Goal: Entertainment & Leisure: Consume media (video, audio)

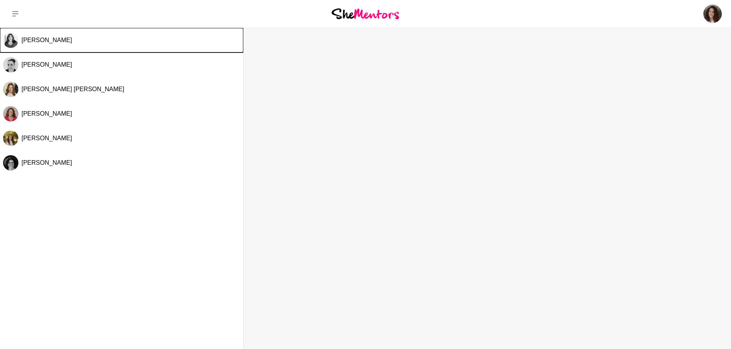
click at [43, 40] on span "Jenni Harding" at bounding box center [46, 40] width 51 height 7
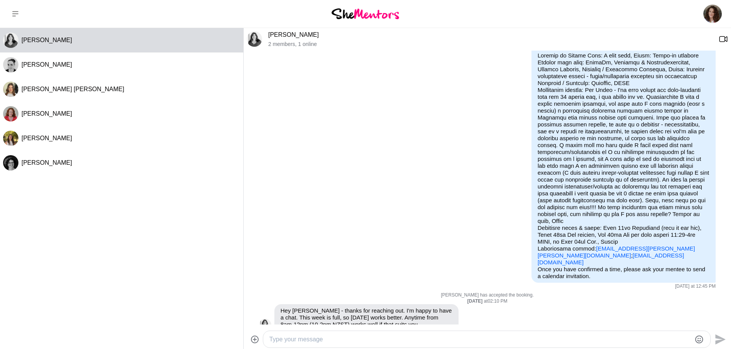
scroll to position [93, 0]
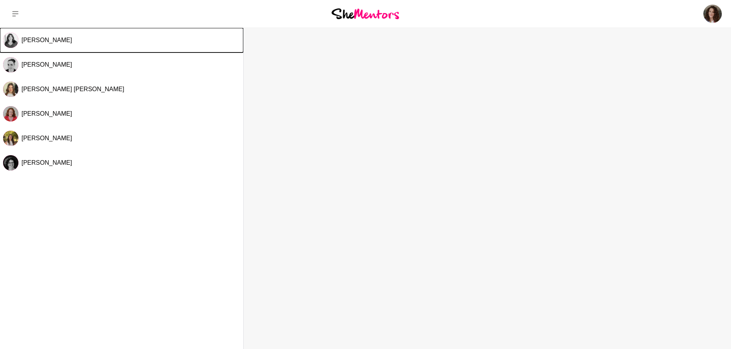
click at [53, 40] on span "Jenni Harding" at bounding box center [46, 40] width 51 height 7
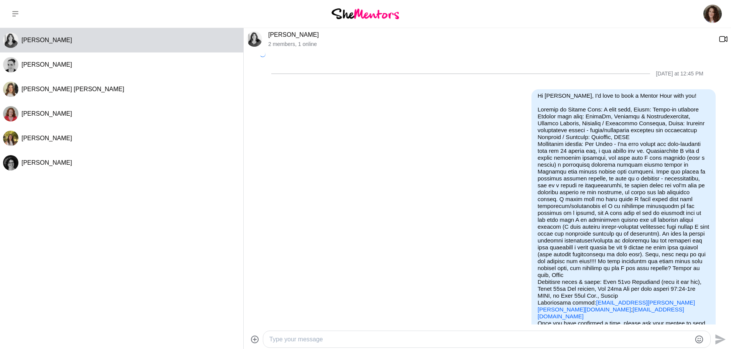
scroll to position [93, 0]
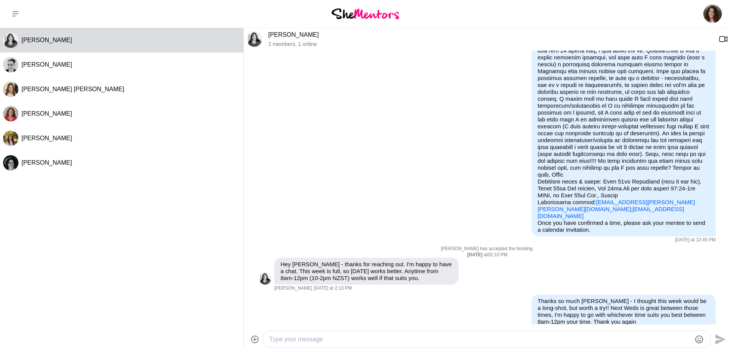
click at [370, 13] on img at bounding box center [365, 13] width 68 height 10
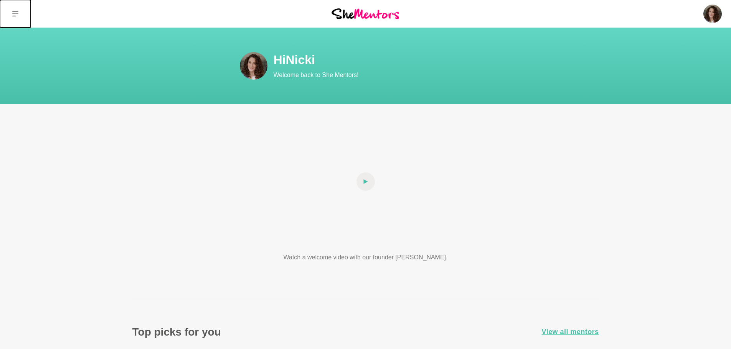
click at [20, 14] on button at bounding box center [15, 14] width 31 height 28
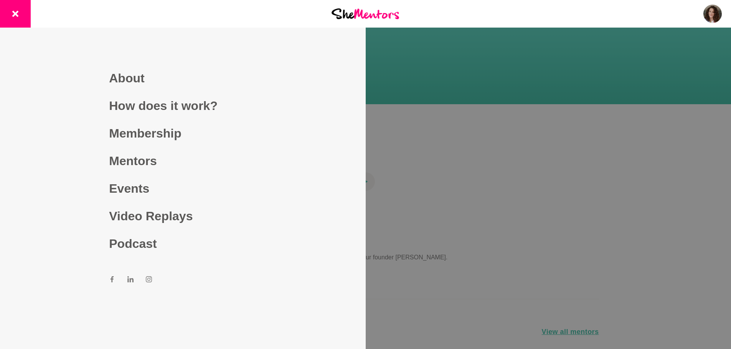
click at [152, 215] on link "Video Replays" at bounding box center [182, 217] width 147 height 28
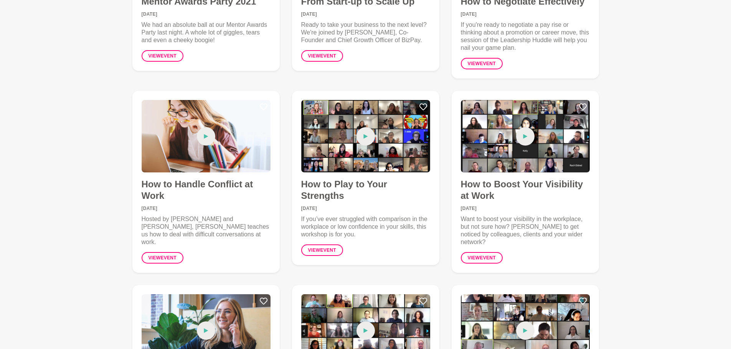
scroll to position [2186, 0]
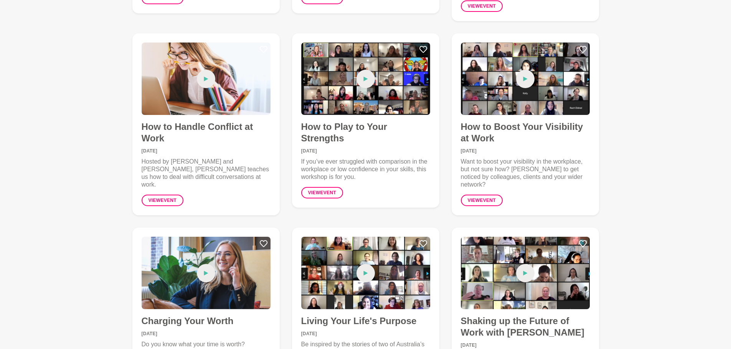
drag, startPoint x: 165, startPoint y: 183, endPoint x: 160, endPoint y: 179, distance: 7.1
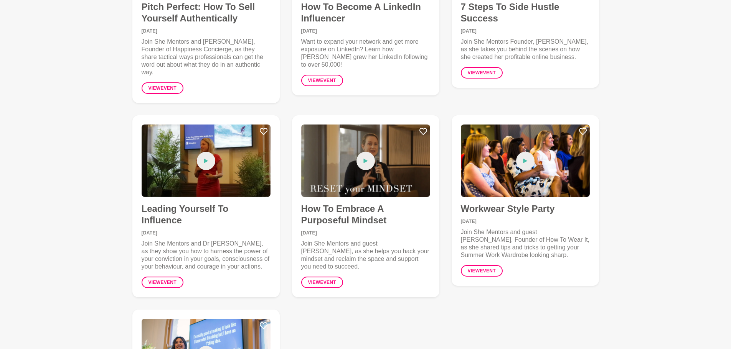
scroll to position [4526, 0]
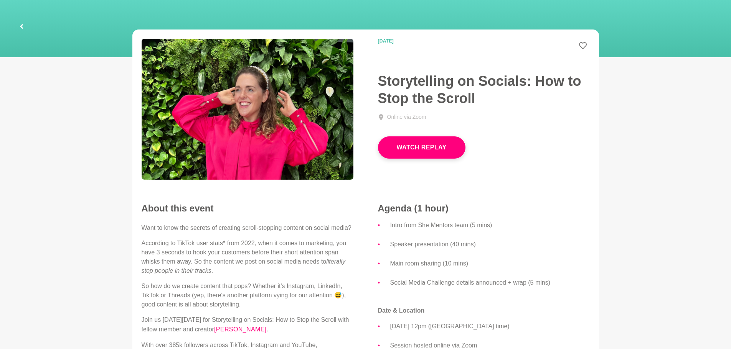
scroll to position [77, 0]
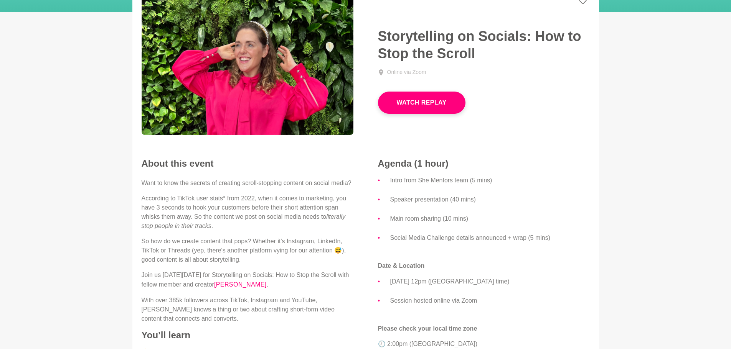
click at [402, 95] on button "Watch Replay" at bounding box center [421, 103] width 87 height 22
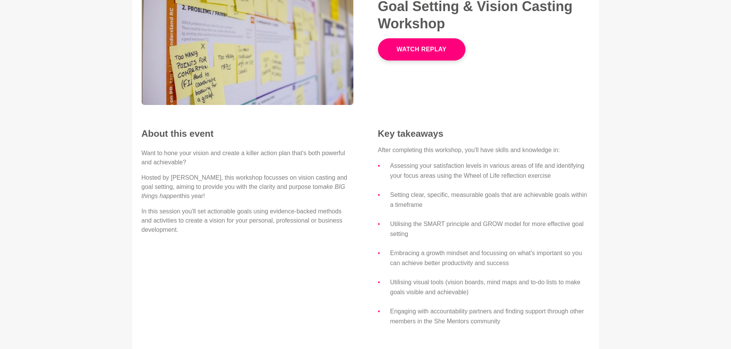
scroll to position [153, 0]
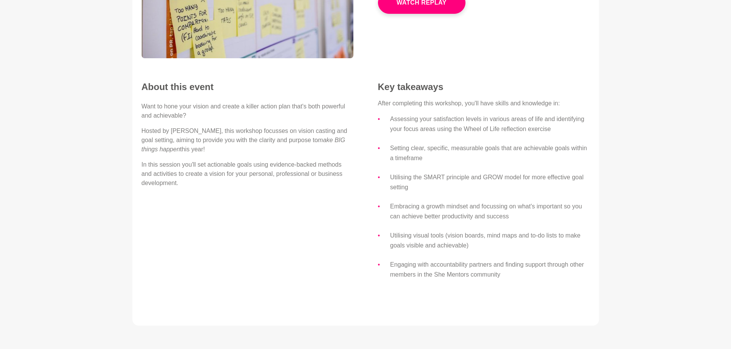
click at [423, 9] on button "Watch Replay" at bounding box center [421, 3] width 87 height 22
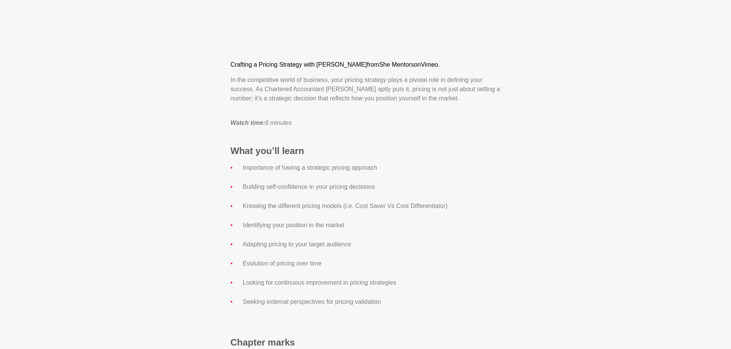
scroll to position [460, 0]
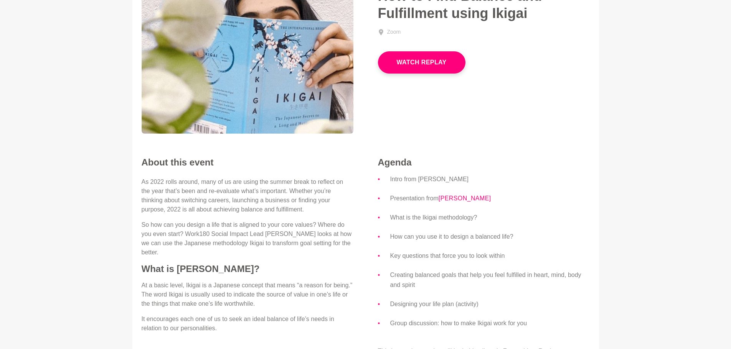
scroll to position [192, 0]
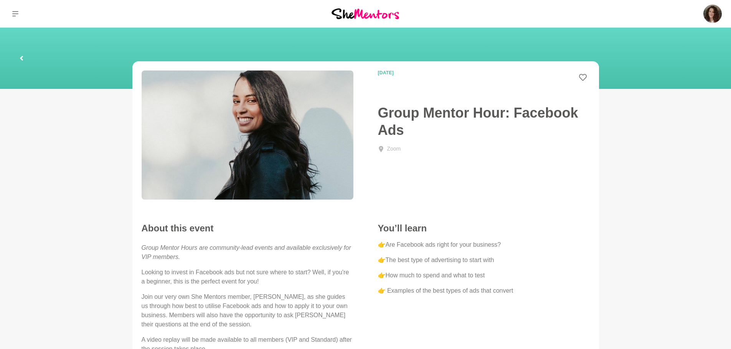
scroll to position [77, 0]
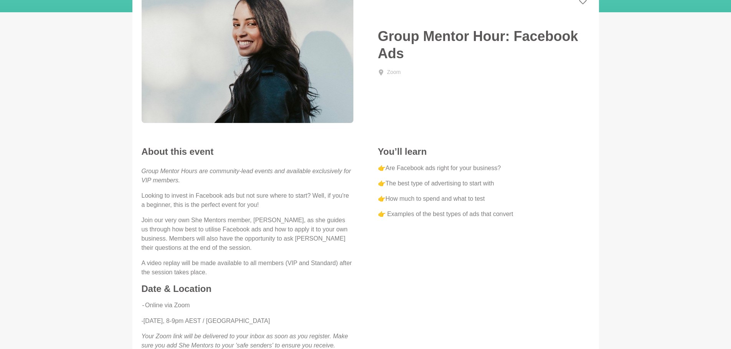
click at [246, 36] on img at bounding box center [248, 58] width 212 height 129
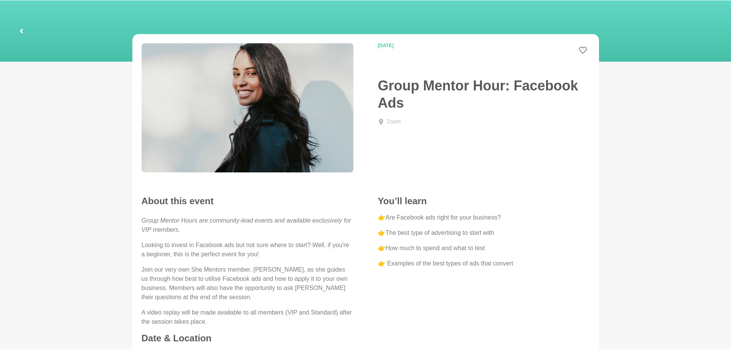
scroll to position [0, 0]
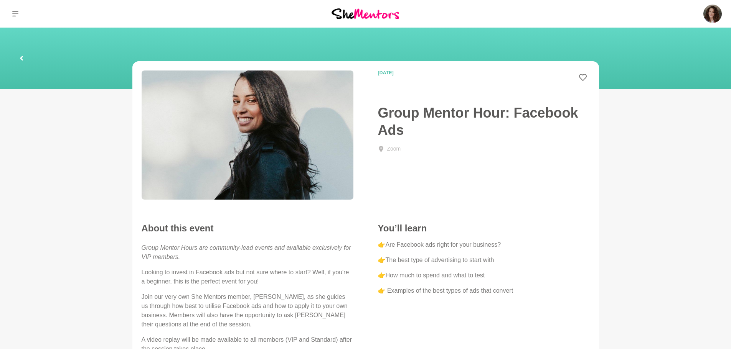
click at [270, 107] on img at bounding box center [248, 135] width 212 height 129
